Goal: Transaction & Acquisition: Purchase product/service

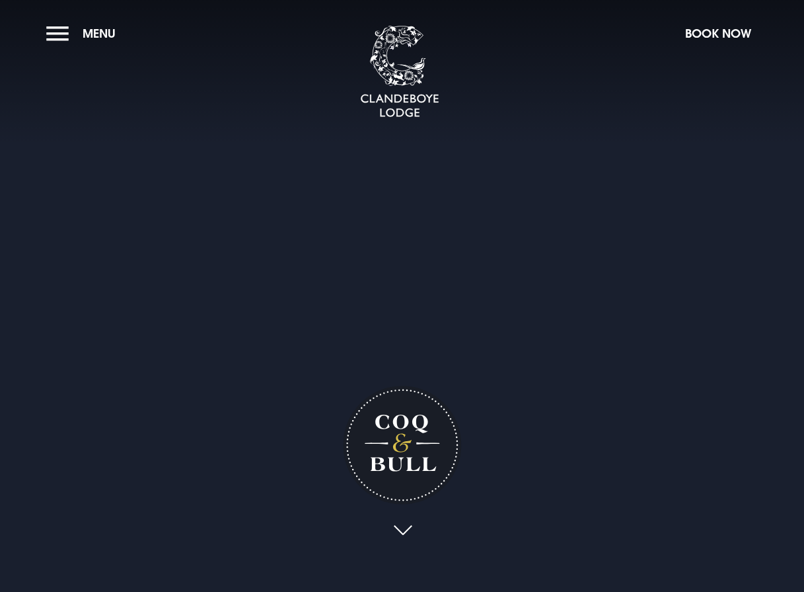
click at [647, 549] on video "Your browser does not support the video tag." at bounding box center [402, 296] width 1183 height 592
click at [61, 36] on button "Menu" at bounding box center [84, 33] width 76 height 28
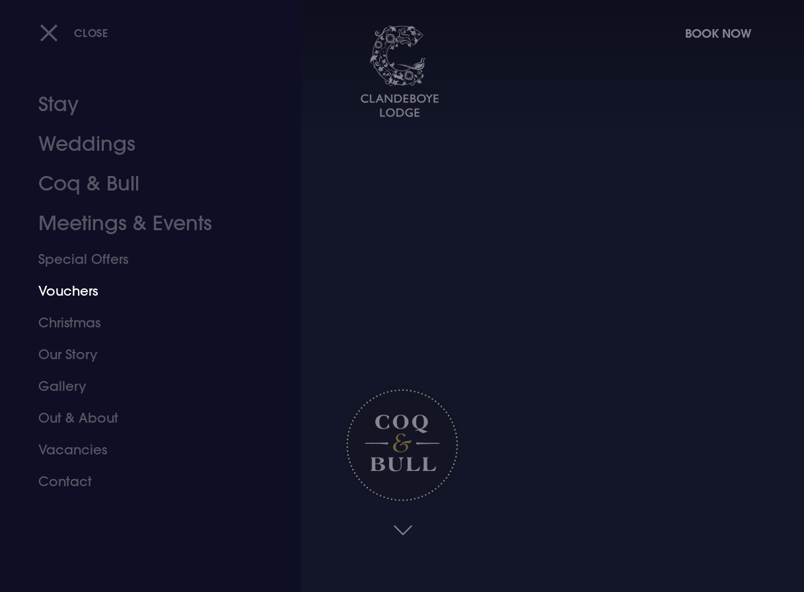
click at [82, 293] on link "Vouchers" at bounding box center [141, 291] width 207 height 32
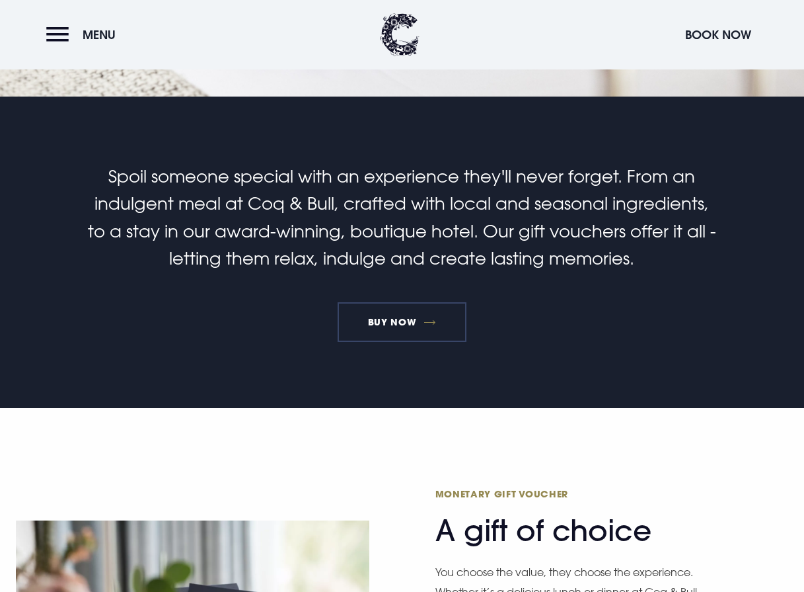
scroll to position [463, 0]
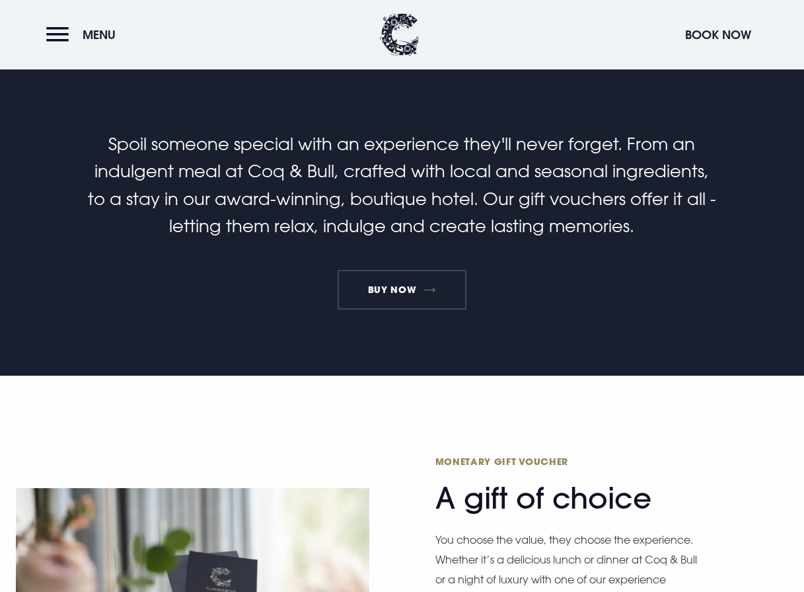
click at [392, 289] on link "BUY NOW" at bounding box center [402, 290] width 129 height 40
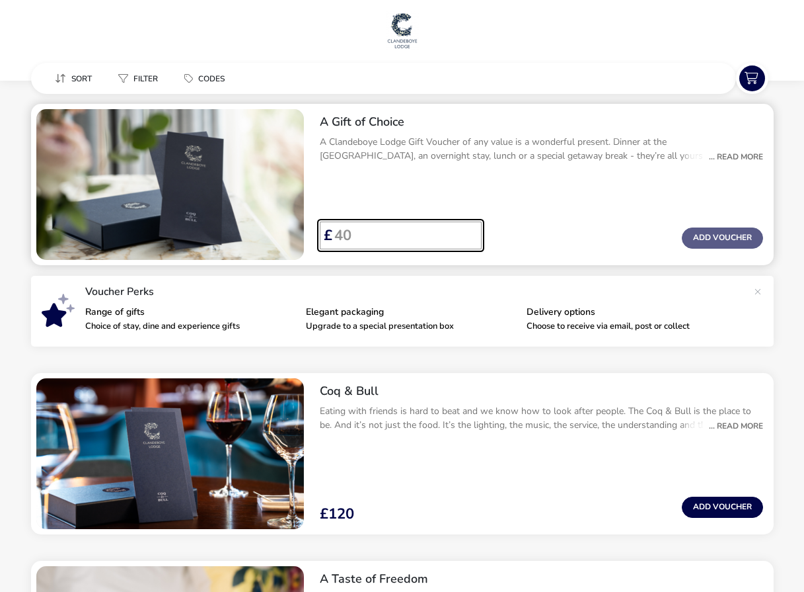
click at [356, 238] on input "Voucher Price" at bounding box center [401, 235] width 139 height 28
type input "2000"
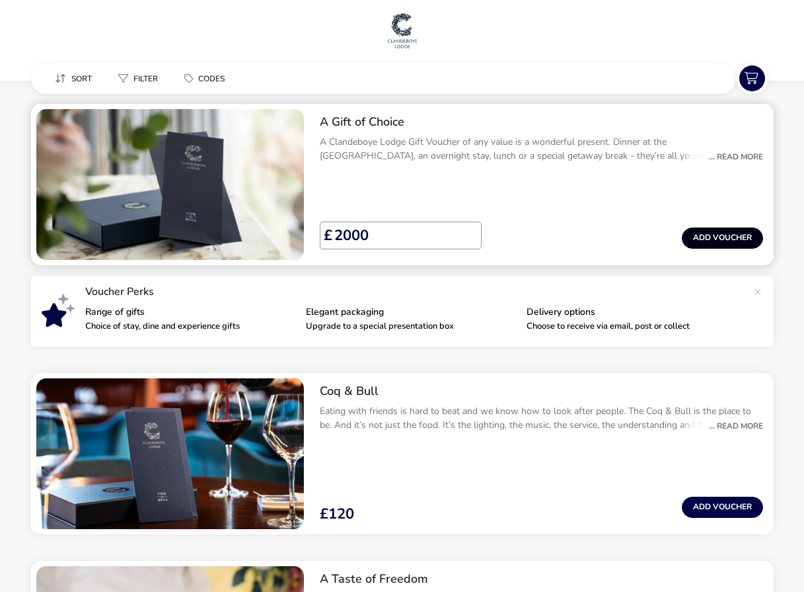
click at [726, 239] on button "Add Voucher" at bounding box center [722, 237] width 81 height 21
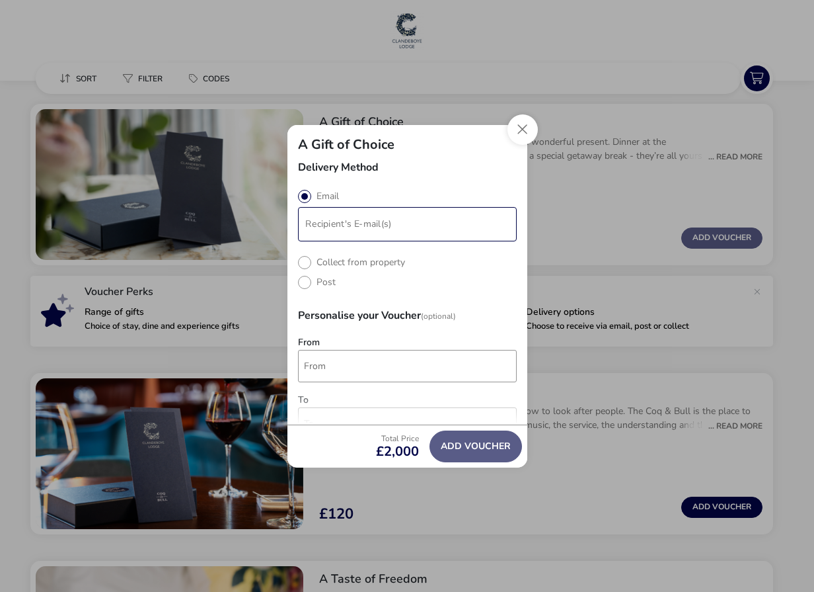
click at [306, 220] on input "modalAddVoucherInfo" at bounding box center [407, 224] width 213 height 28
type input "rgmorgan@johnmorganholdings.com"
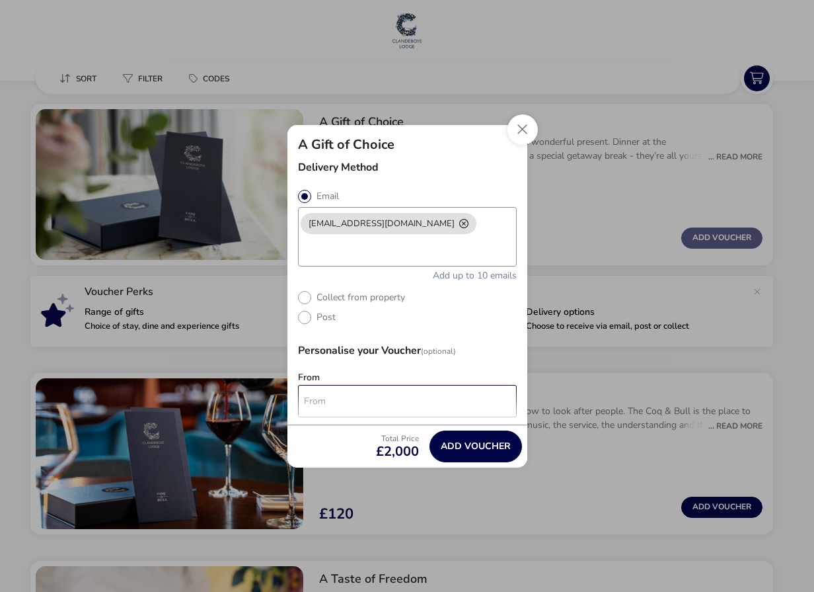
click at [371, 402] on input "From" at bounding box center [407, 401] width 219 height 32
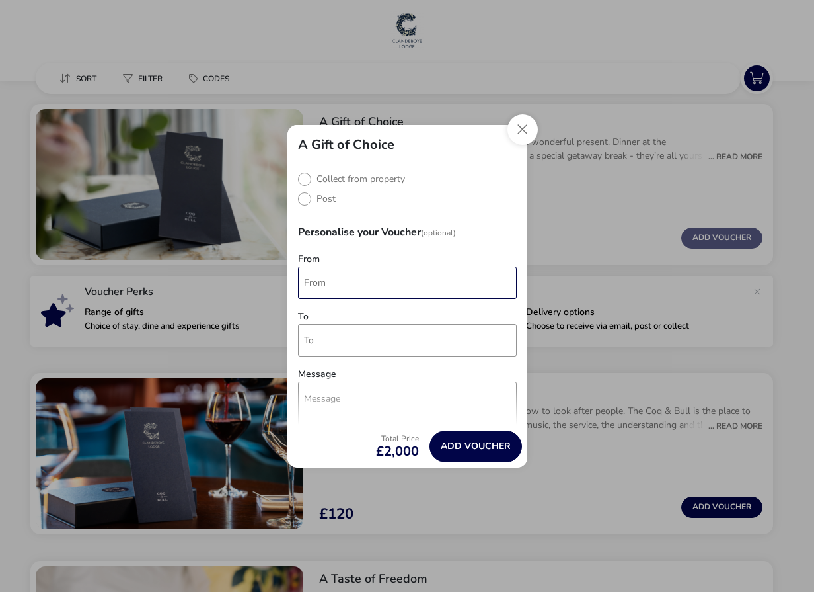
scroll to position [132, 0]
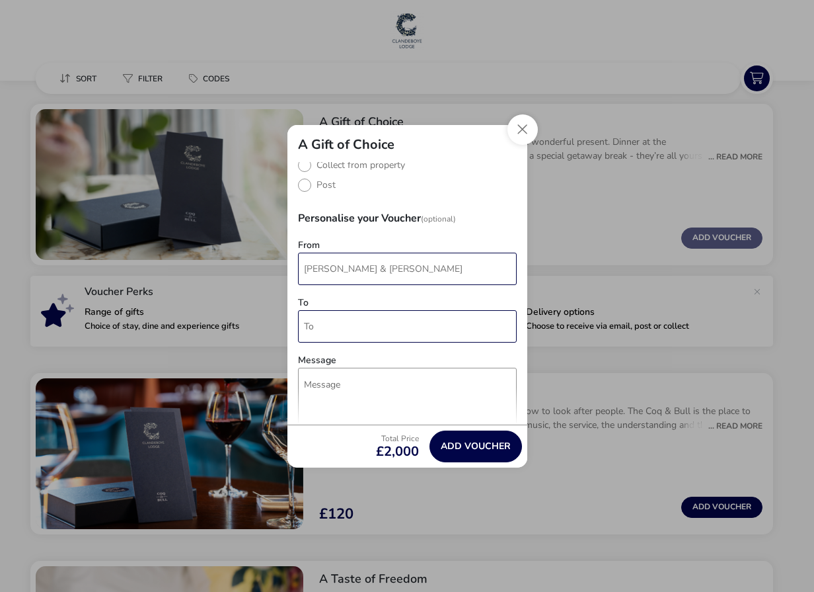
type input "Raymond & Margaret"
click at [338, 327] on input "To" at bounding box center [407, 326] width 219 height 32
type input "Nick"
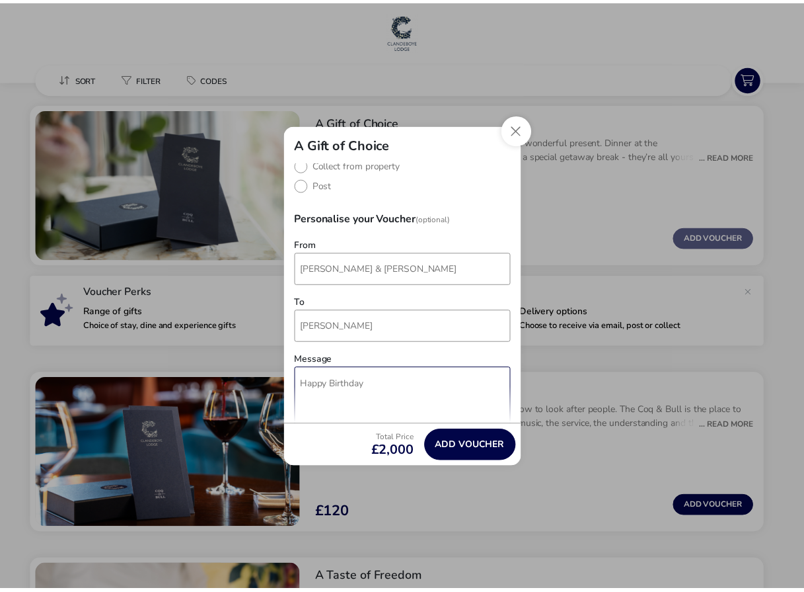
scroll to position [198, 0]
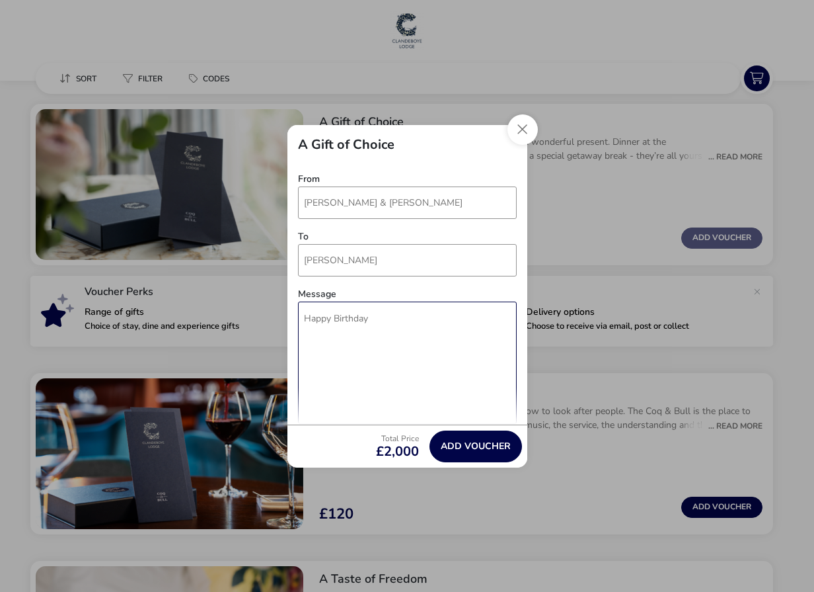
click at [304, 318] on textarea "Happy Birthday" at bounding box center [407, 362] width 219 height 122
type textarea "Wishing you a Happy Birthday"
click at [492, 452] on button "Add Voucher" at bounding box center [476, 446] width 93 height 32
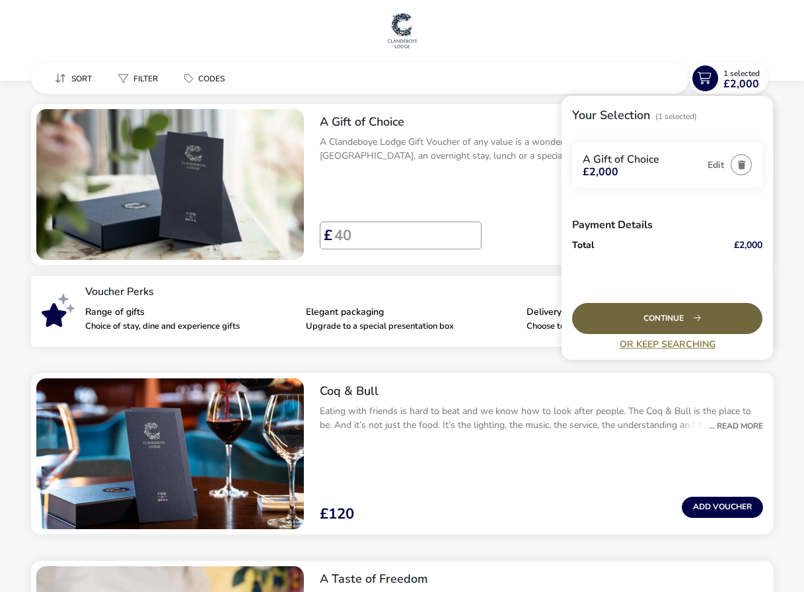
click at [654, 319] on div "Continue" at bounding box center [667, 318] width 190 height 31
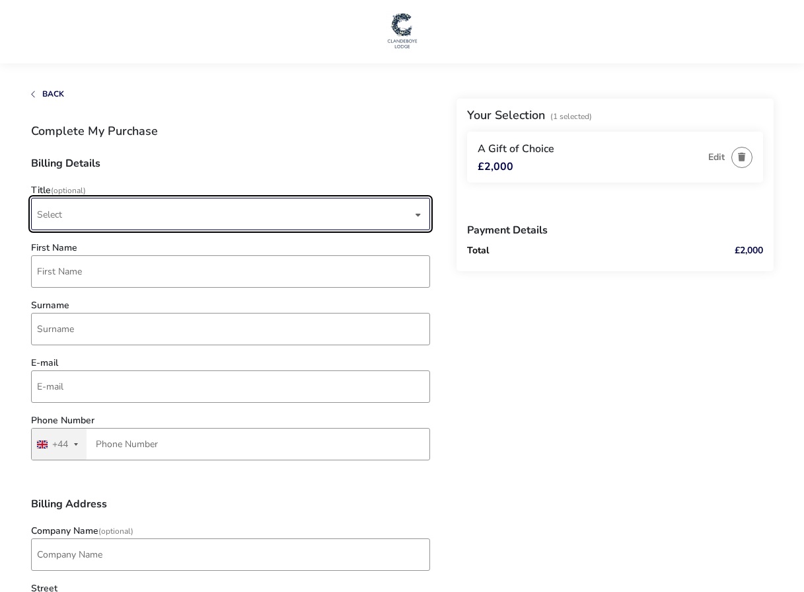
click at [109, 215] on span "Select" at bounding box center [224, 213] width 375 height 31
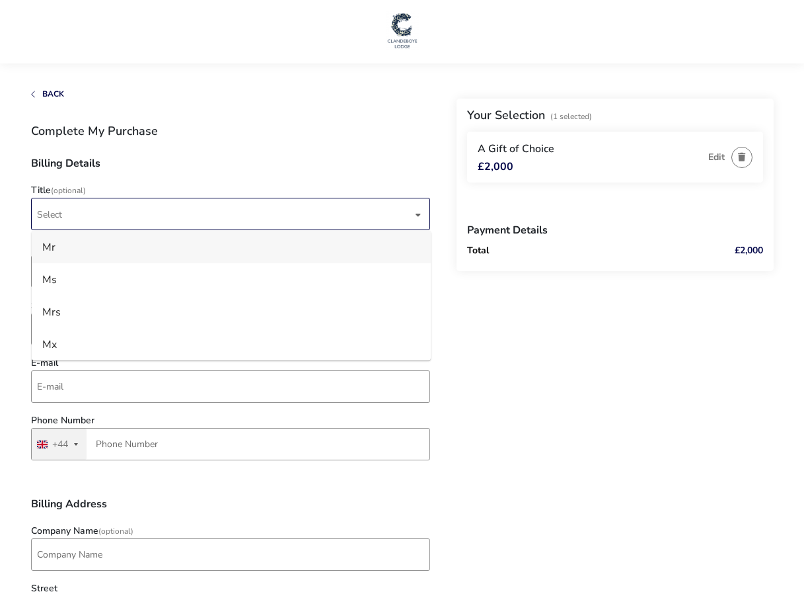
click at [68, 246] on li "Mr" at bounding box center [231, 247] width 399 height 32
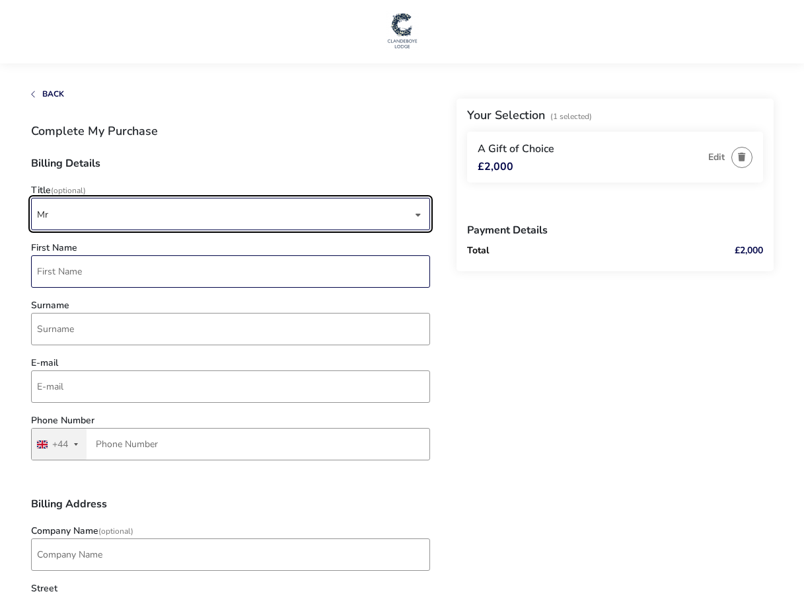
click at [67, 280] on input "First Name" at bounding box center [230, 271] width 399 height 32
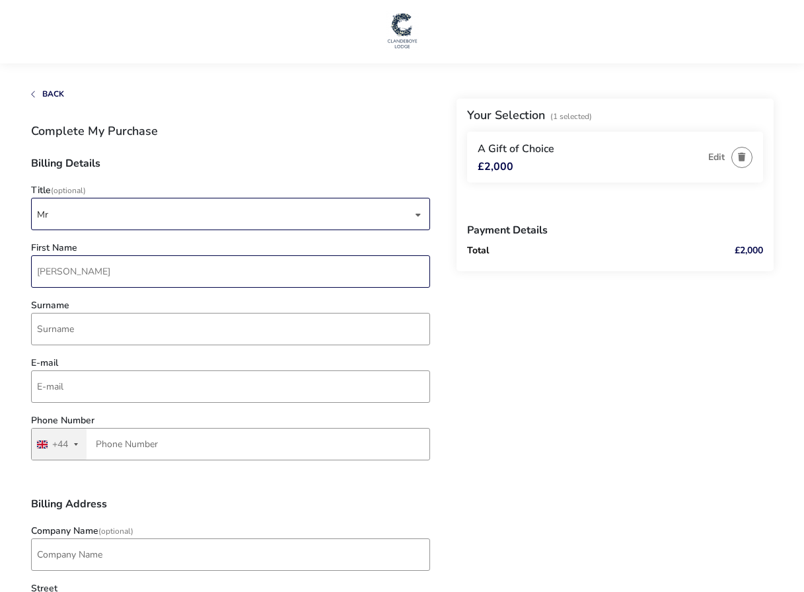
type input "Raymond"
type input "Morgan"
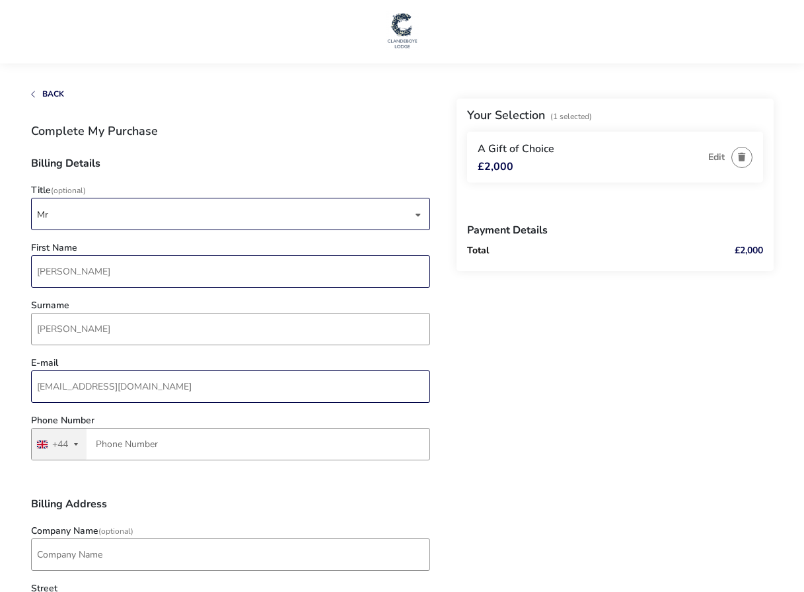
type input "rgmorgan@johnmorganholdings.com"
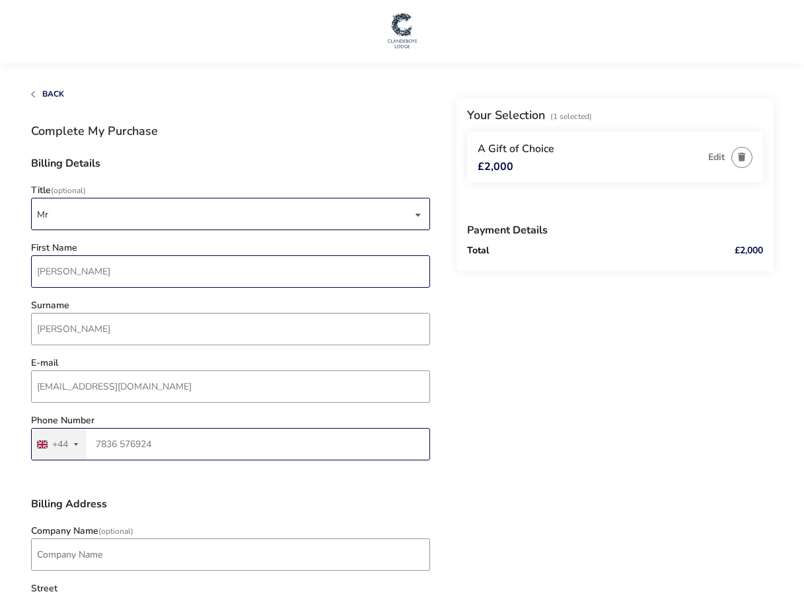
type input "7836 576924"
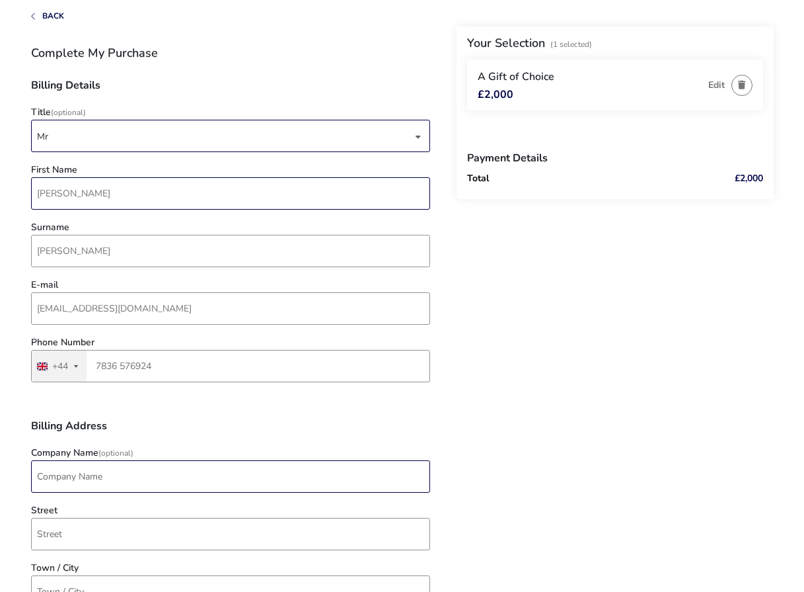
scroll to position [198, 0]
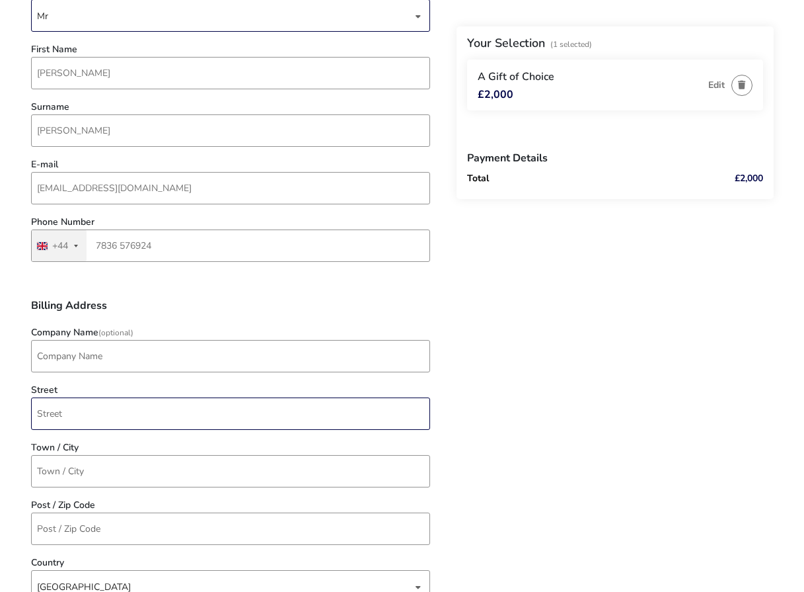
click at [74, 416] on input "Street" at bounding box center [230, 413] width 399 height 32
type input "26 Belfast Road"
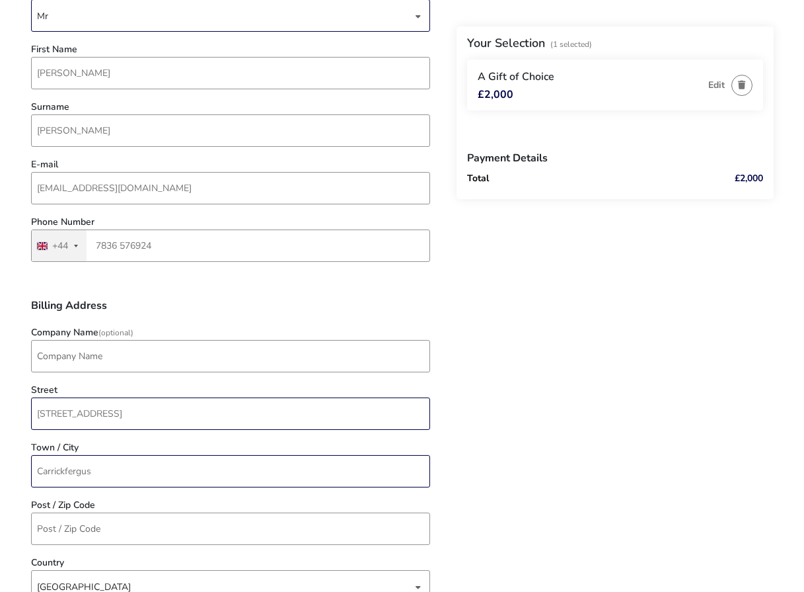
type input "Carrickfergus"
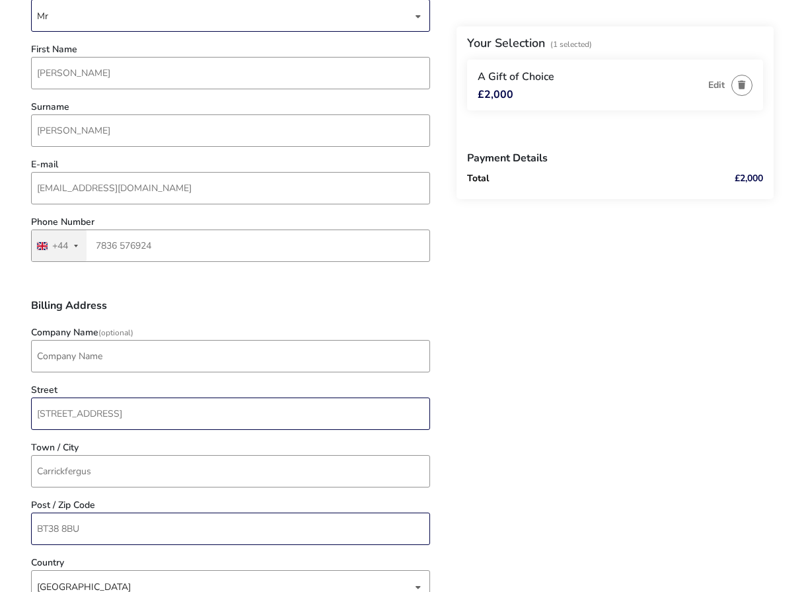
type input "BT38 8BU"
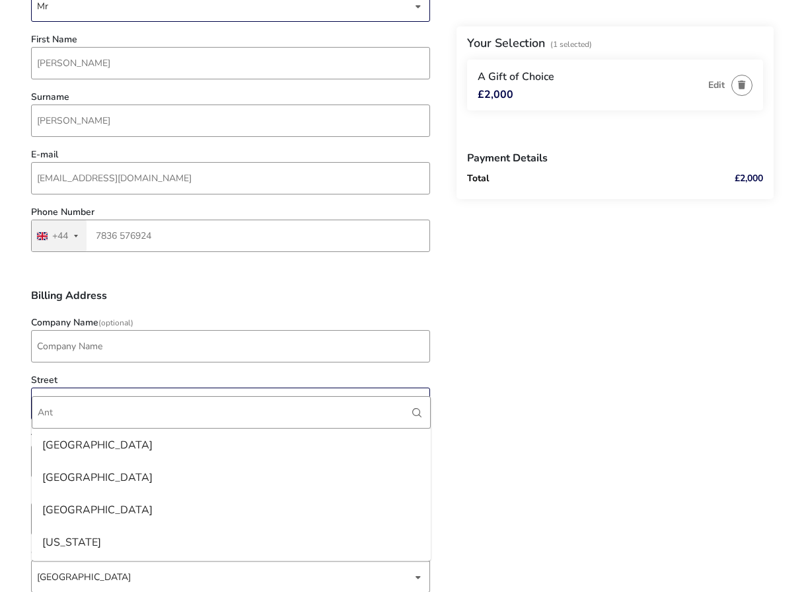
scroll to position [0, 0]
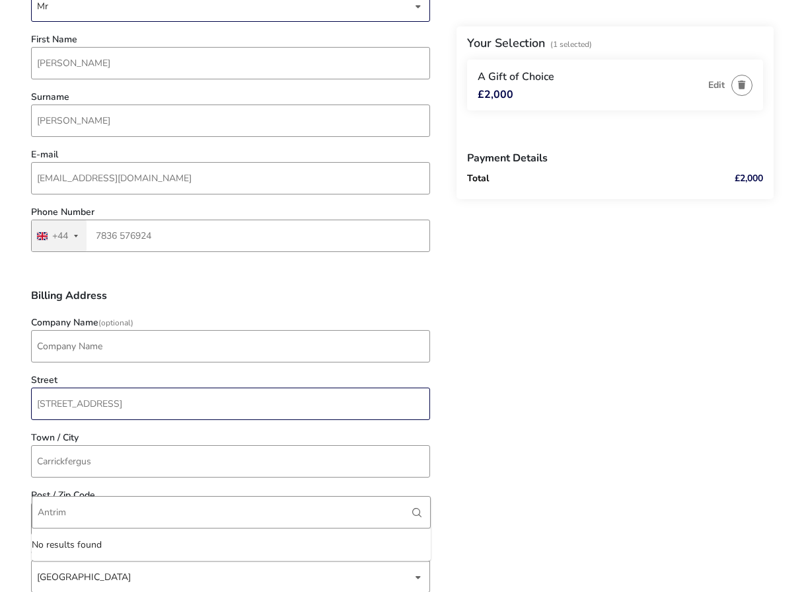
type input "Antrim"
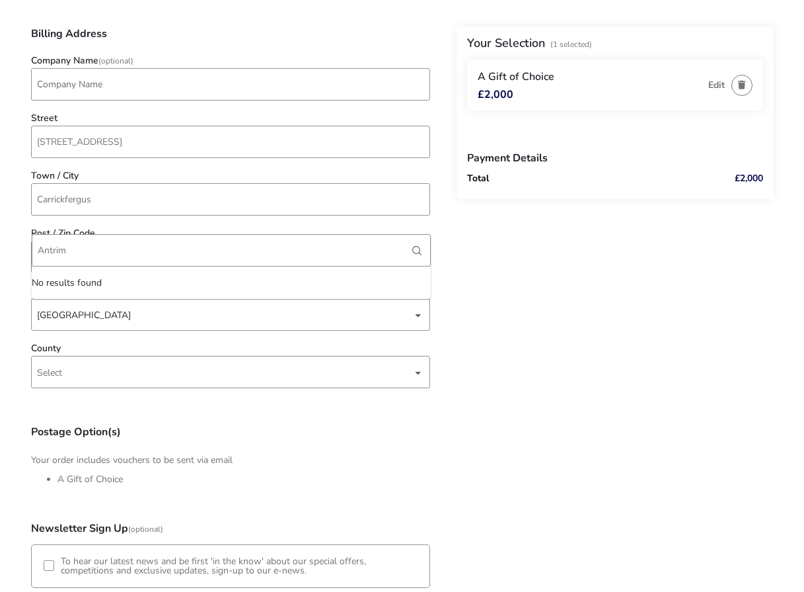
scroll to position [473, 0]
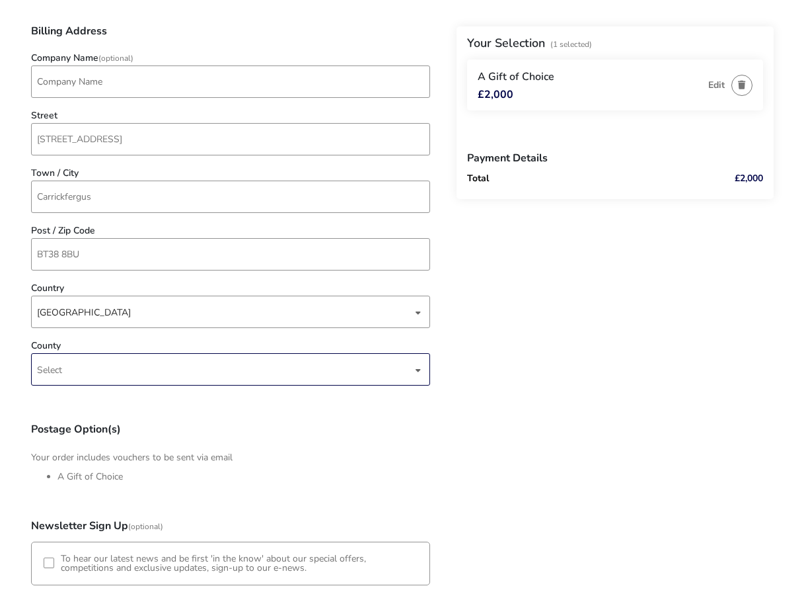
click at [90, 371] on span "Select" at bounding box center [224, 369] width 375 height 31
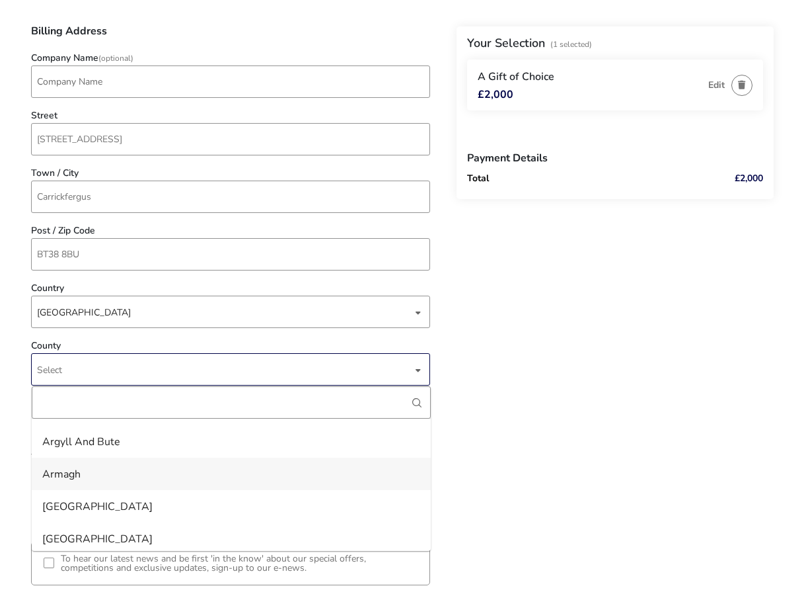
scroll to position [132, 0]
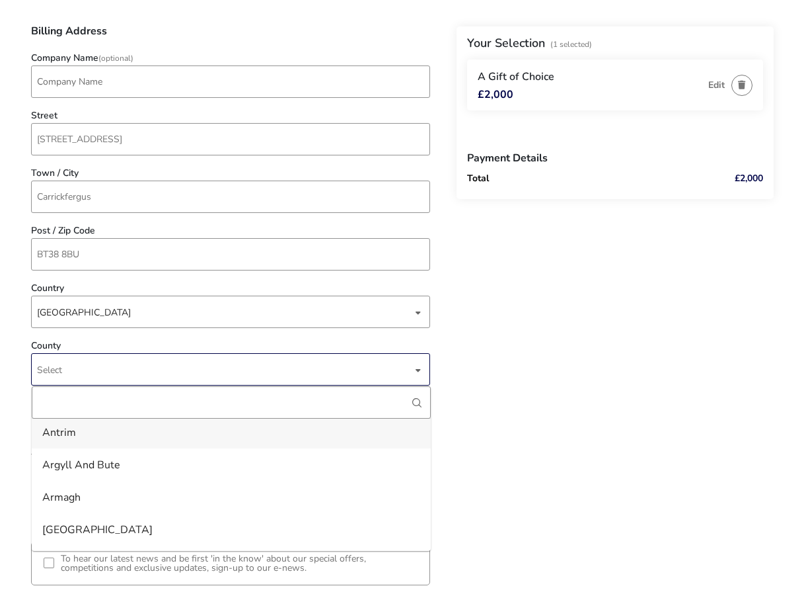
click at [64, 430] on li "Antrim" at bounding box center [231, 432] width 399 height 32
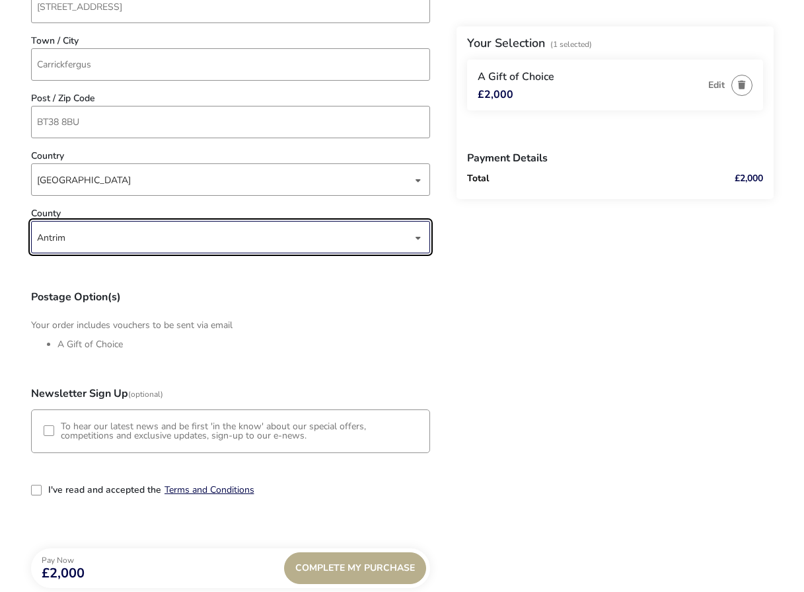
scroll to position [671, 0]
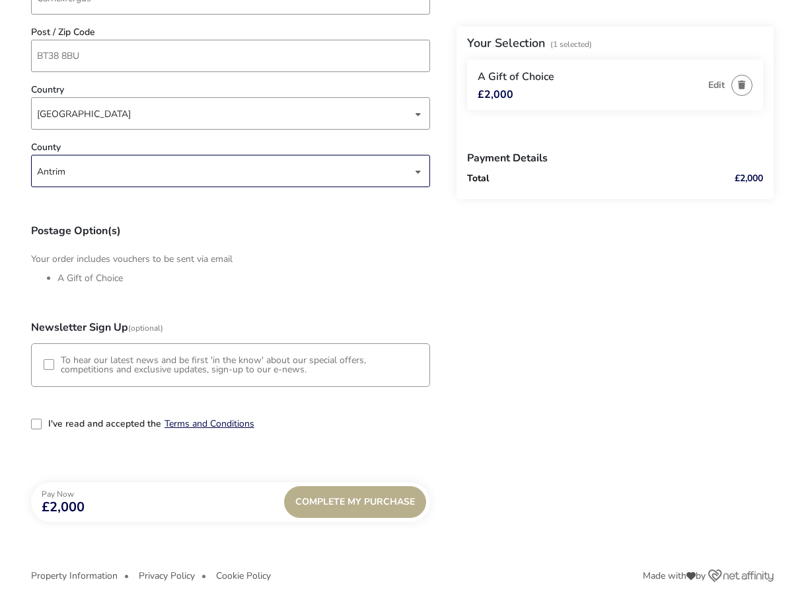
click at [32, 423] on div "3-term_condi" at bounding box center [36, 423] width 11 height 11
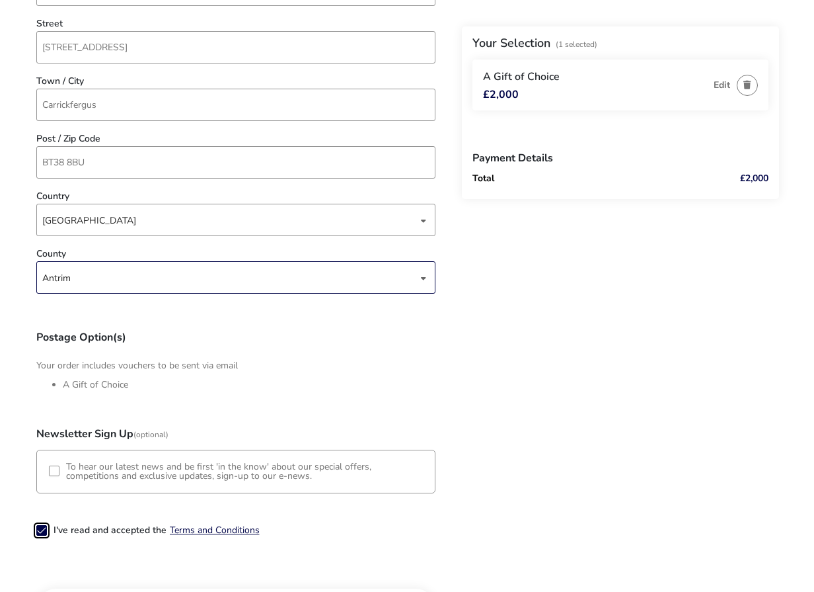
scroll to position [687, 0]
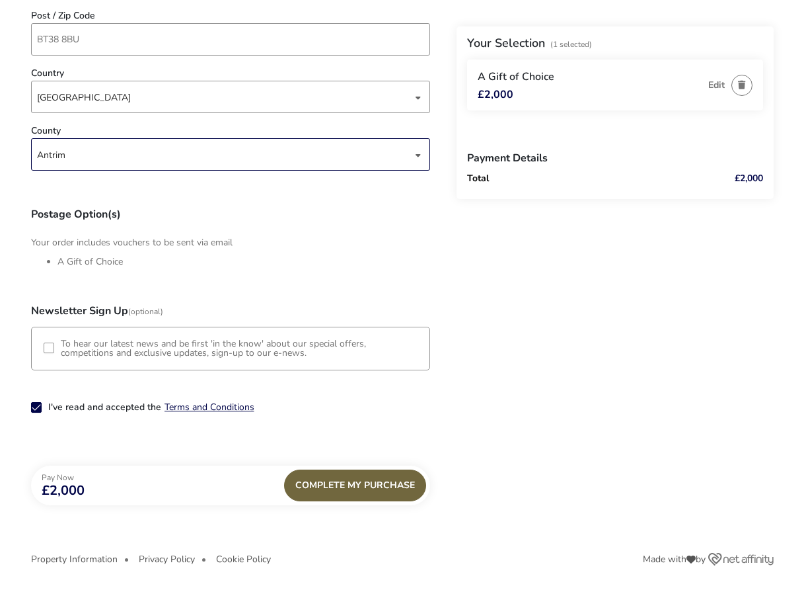
click at [362, 486] on span "Complete My Purchase" at bounding box center [355, 485] width 120 height 10
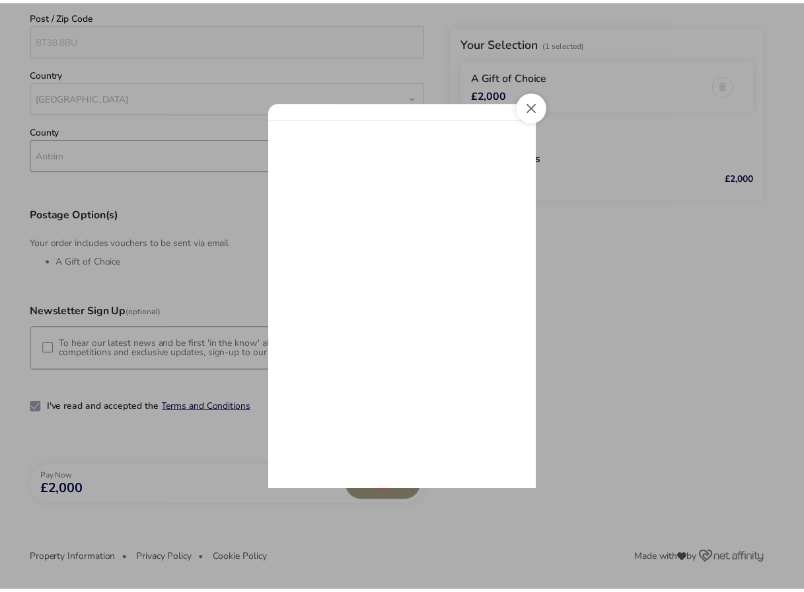
scroll to position [0, 0]
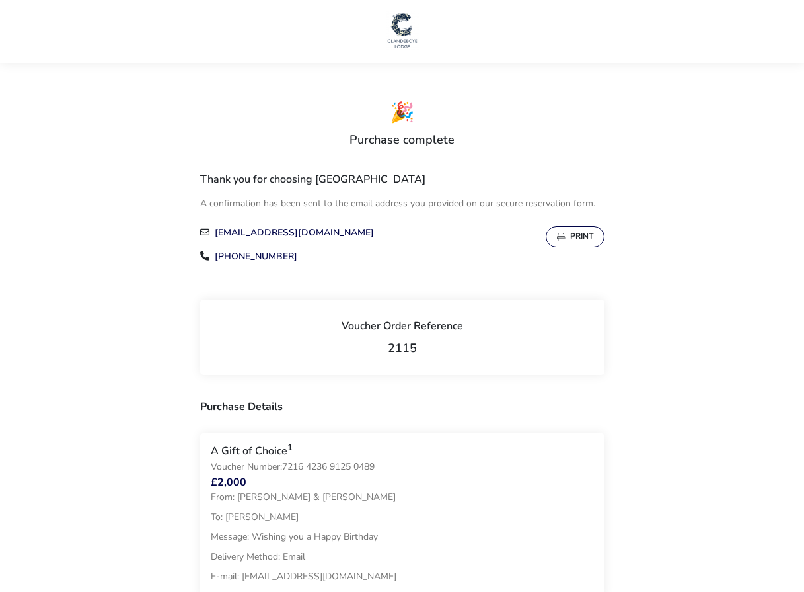
click at [566, 238] on button "Print" at bounding box center [575, 236] width 59 height 21
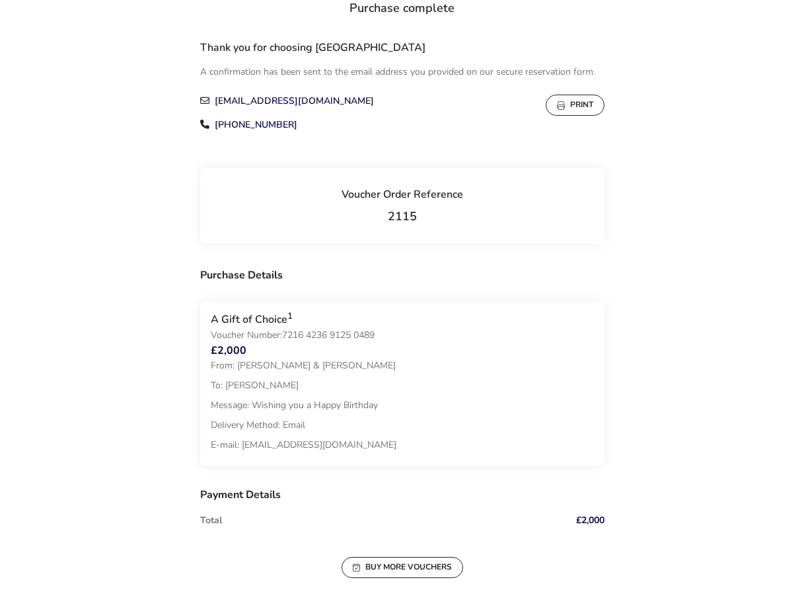
scroll to position [132, 0]
